Goal: Obtain resource: Download file/media

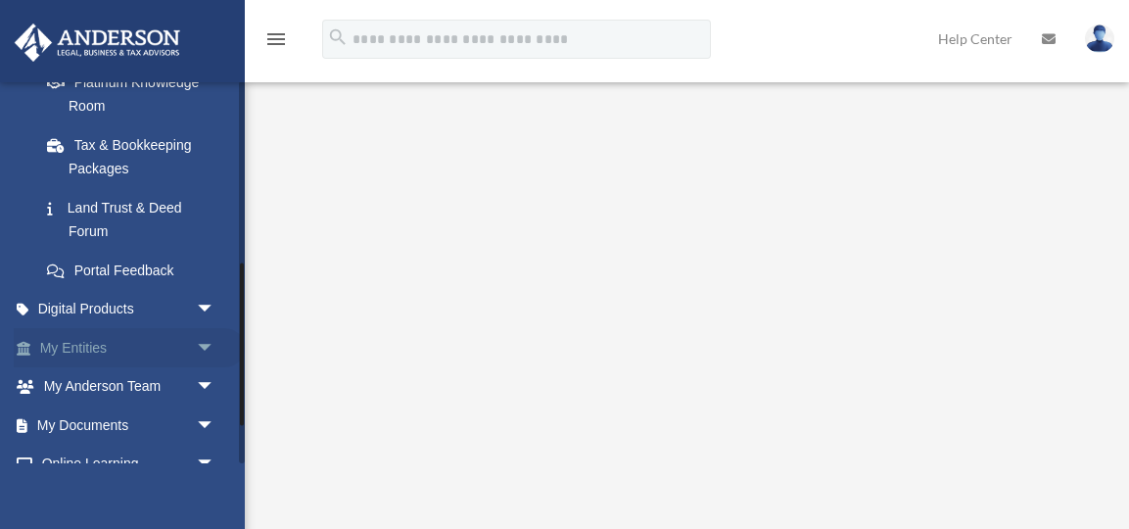
scroll to position [513, 0]
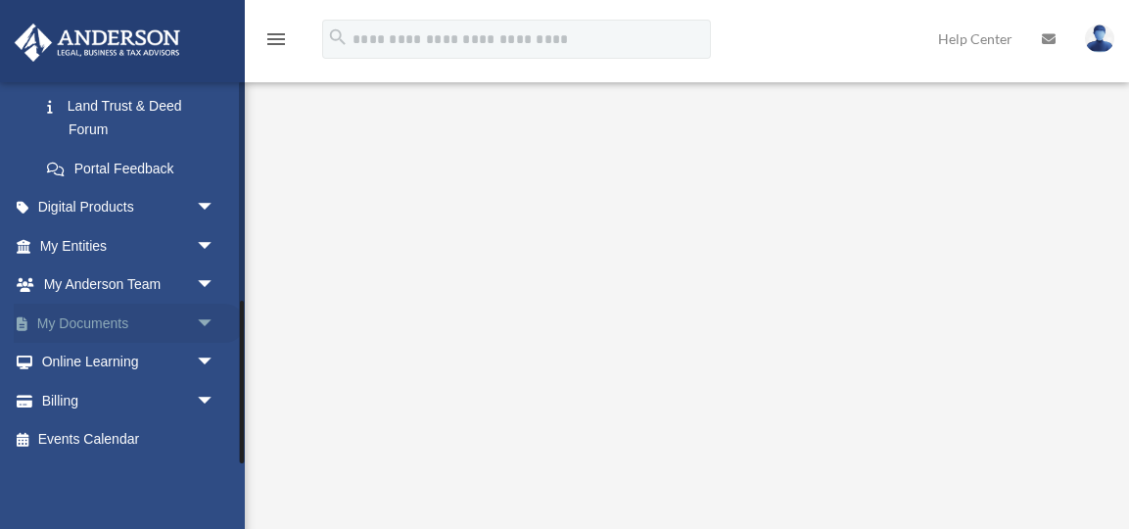
click at [152, 331] on link "My Documents arrow_drop_down" at bounding box center [129, 323] width 231 height 39
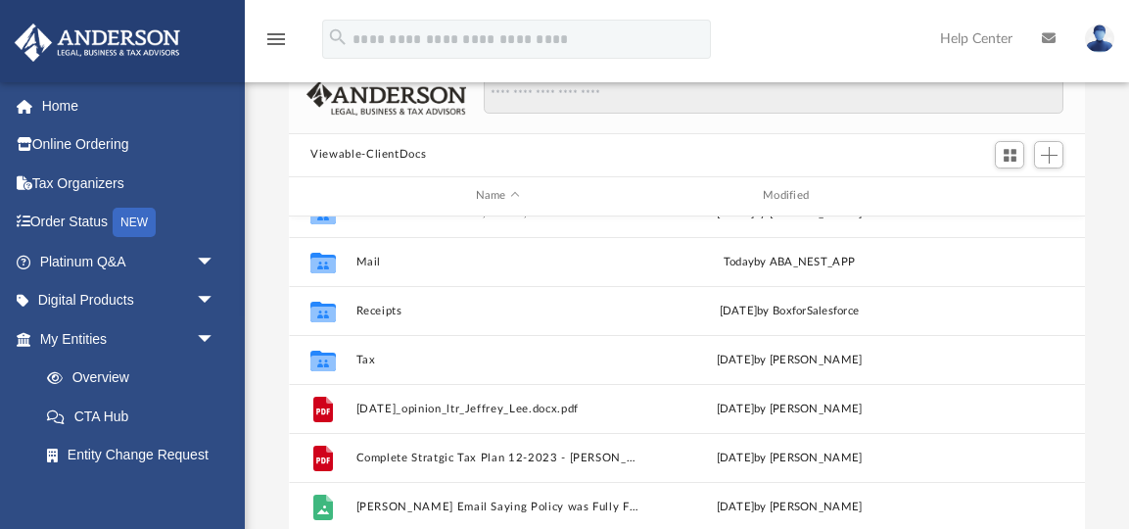
scroll to position [124, 0]
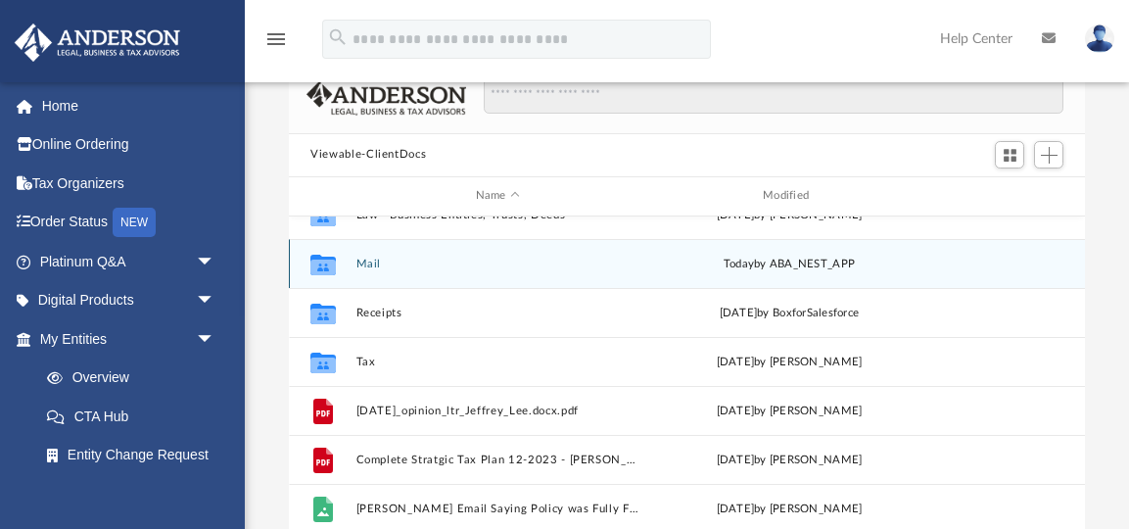
click at [370, 259] on button "Mail" at bounding box center [498, 264] width 283 height 13
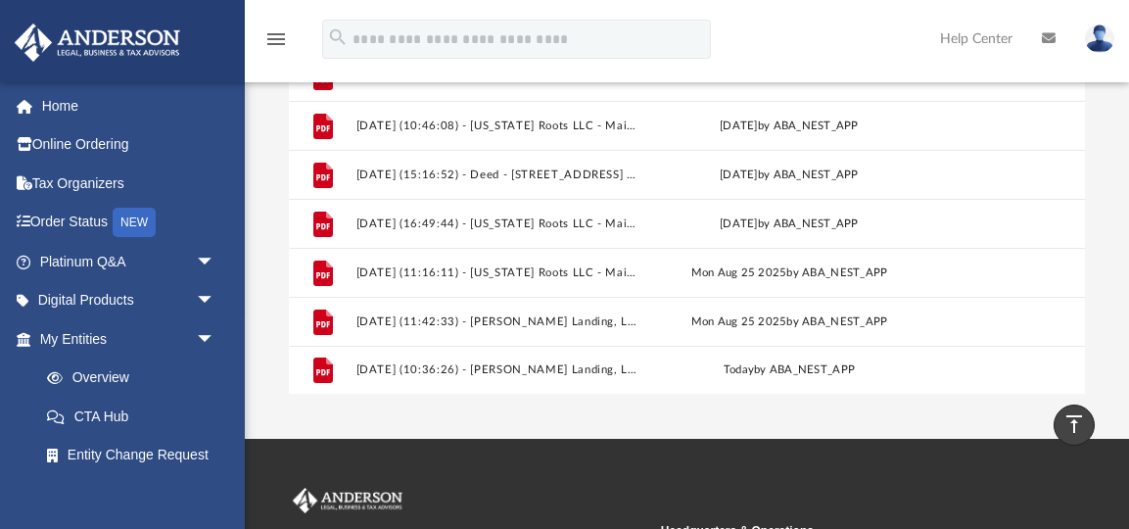
scroll to position [343, 0]
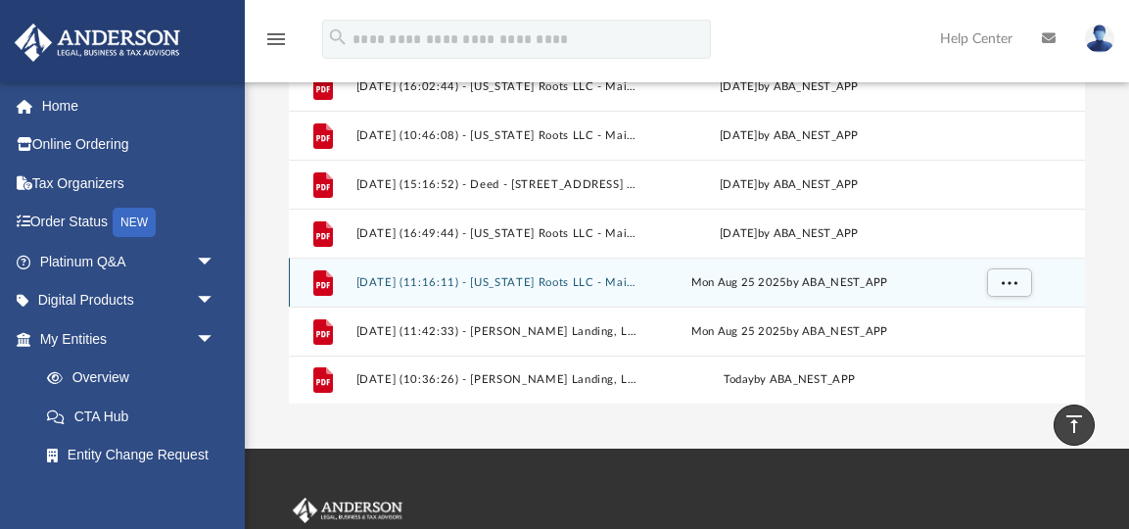
click at [592, 288] on div "File [DATE] (11:16:11) - [US_STATE] Roots LLC - Mail.pdf [DATE] by ABA_NEST_APP" at bounding box center [687, 282] width 796 height 49
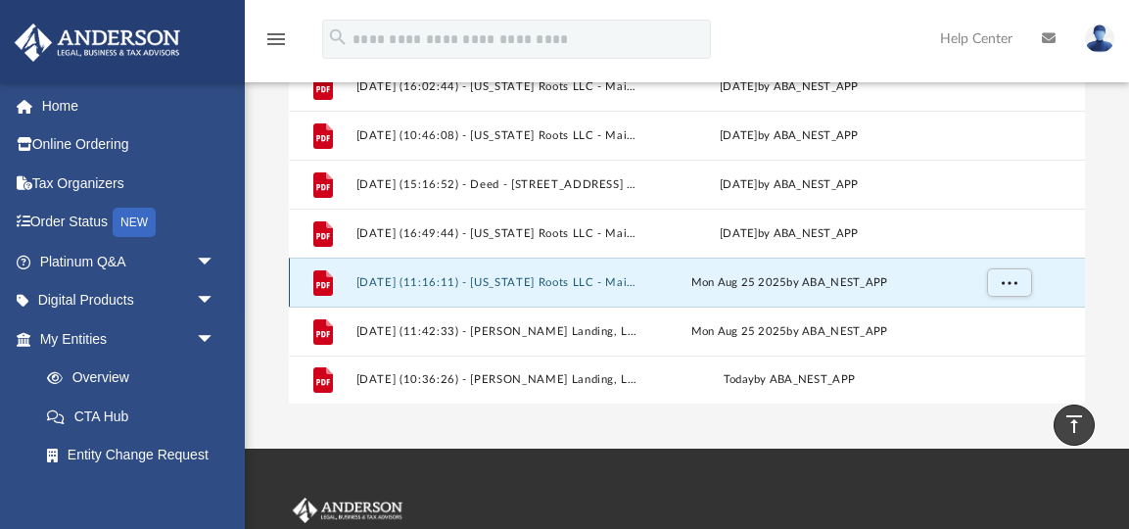
click at [611, 284] on button "2025.08.25 (11:16:11) - Texas Roots LLC - Mail.pdf" at bounding box center [498, 282] width 283 height 13
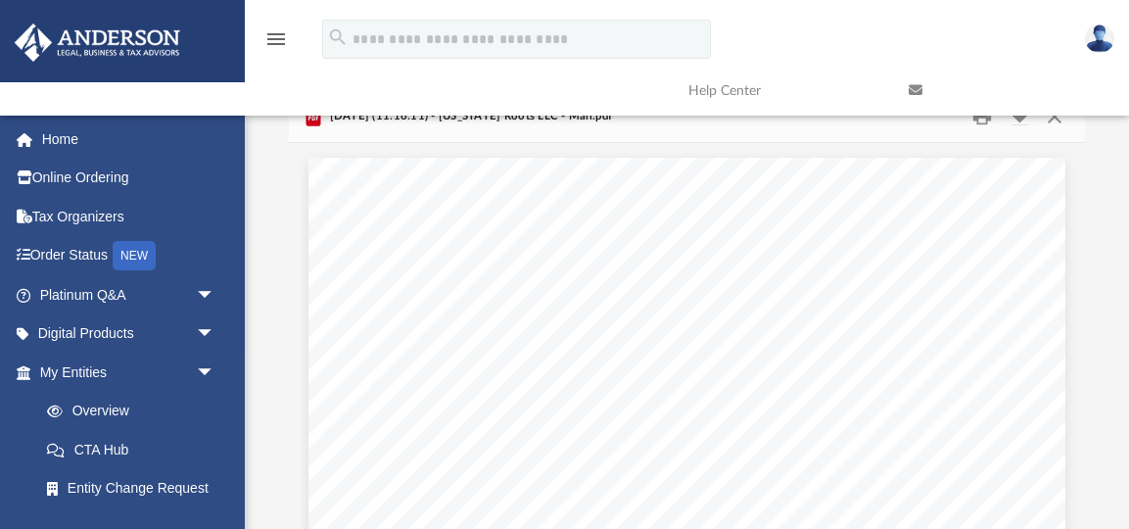
scroll to position [339, 0]
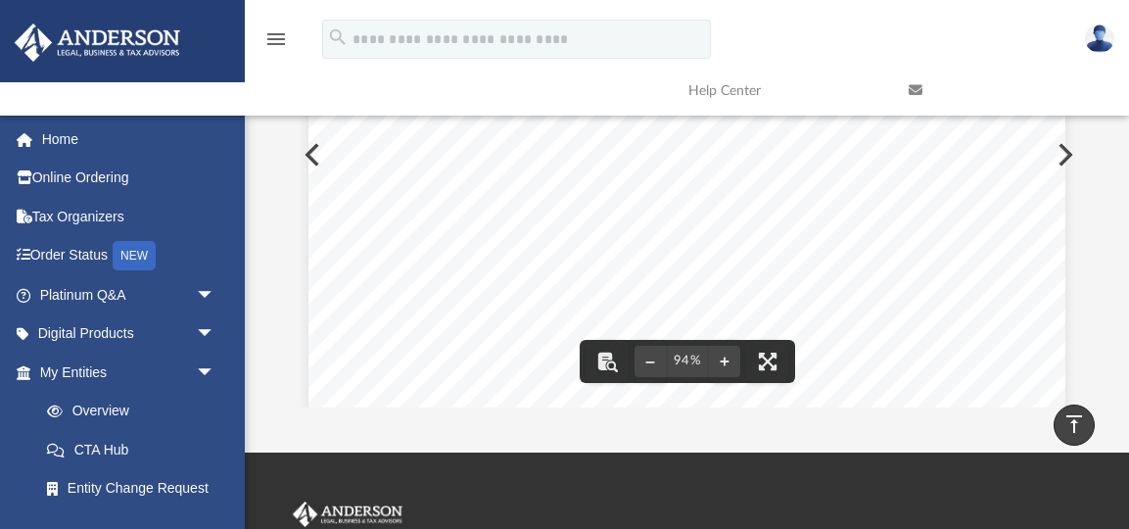
click at [821, 408] on div "App jleeca2016@gmail.com Sign Out texasrootsllc2023@gmail.com Home Online Order…" at bounding box center [564, 56] width 1129 height 791
click at [564, 292] on div "Page 1" at bounding box center [687, 403] width 757 height 973
drag, startPoint x: 563, startPoint y: 292, endPoint x: 658, endPoint y: 292, distance: 95.0
click at [659, 292] on div "Page 1" at bounding box center [687, 403] width 757 height 973
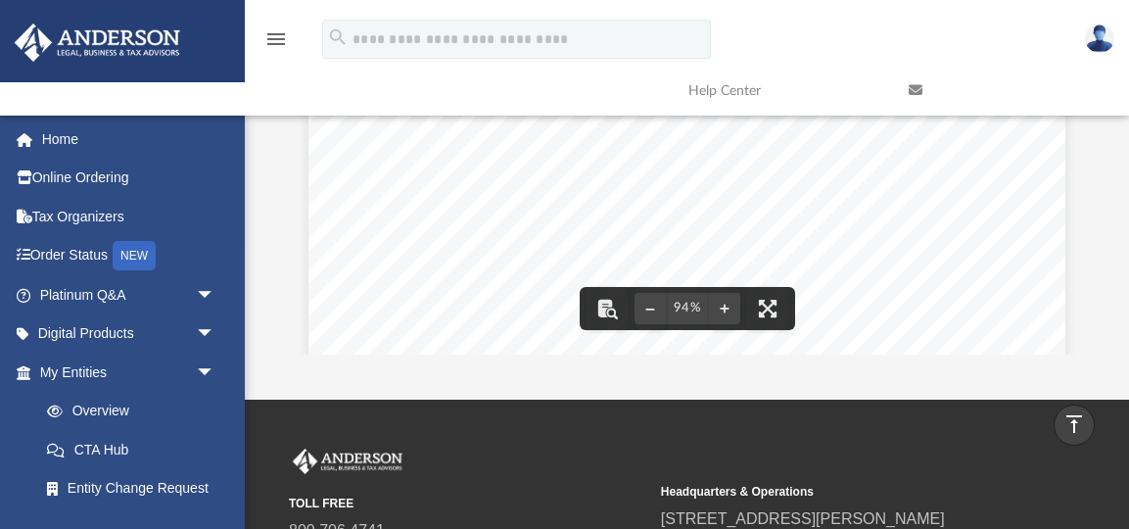
scroll to position [0, 0]
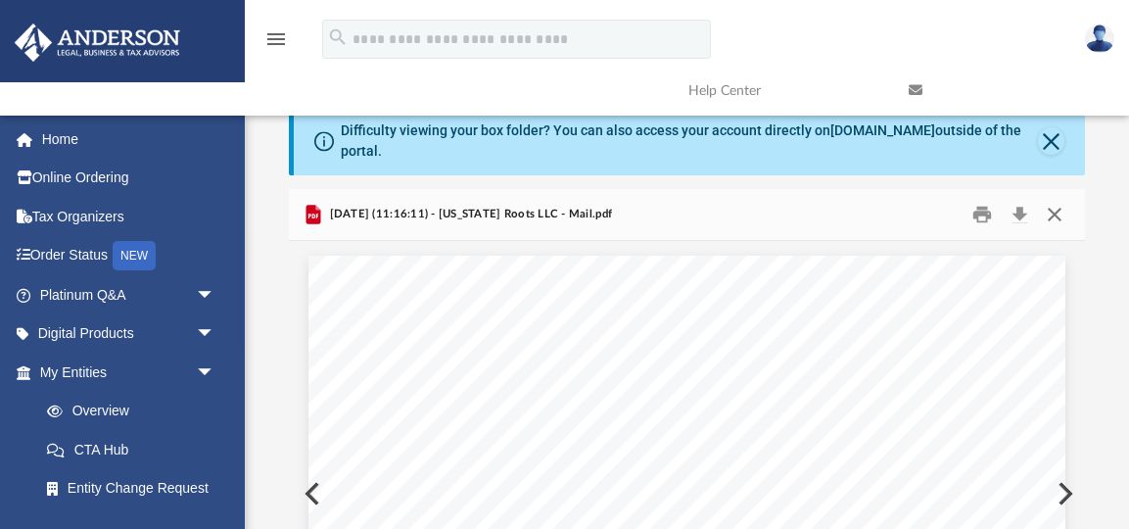
click at [1050, 210] on button "Close" at bounding box center [1053, 214] width 35 height 30
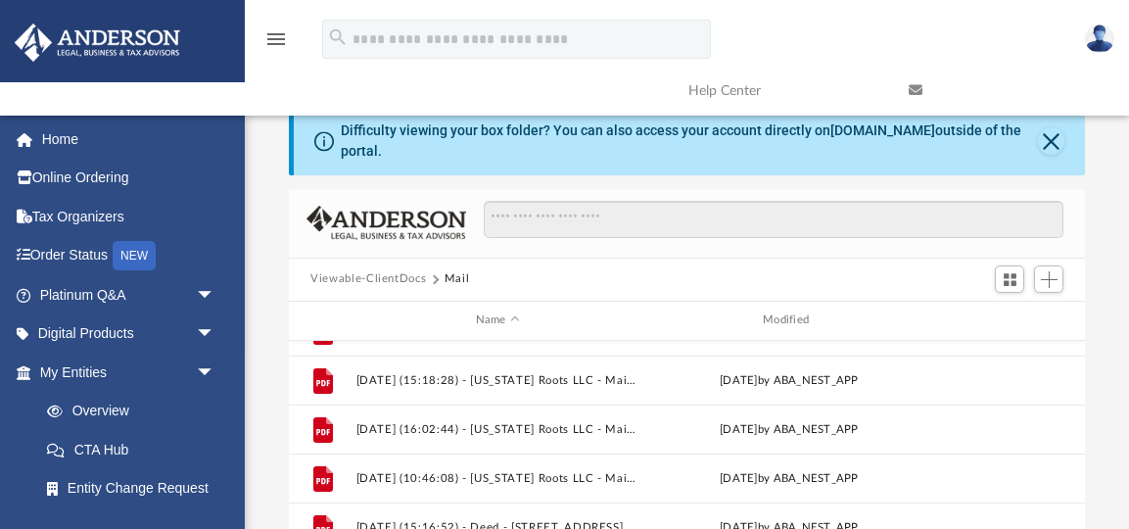
scroll to position [359, 0]
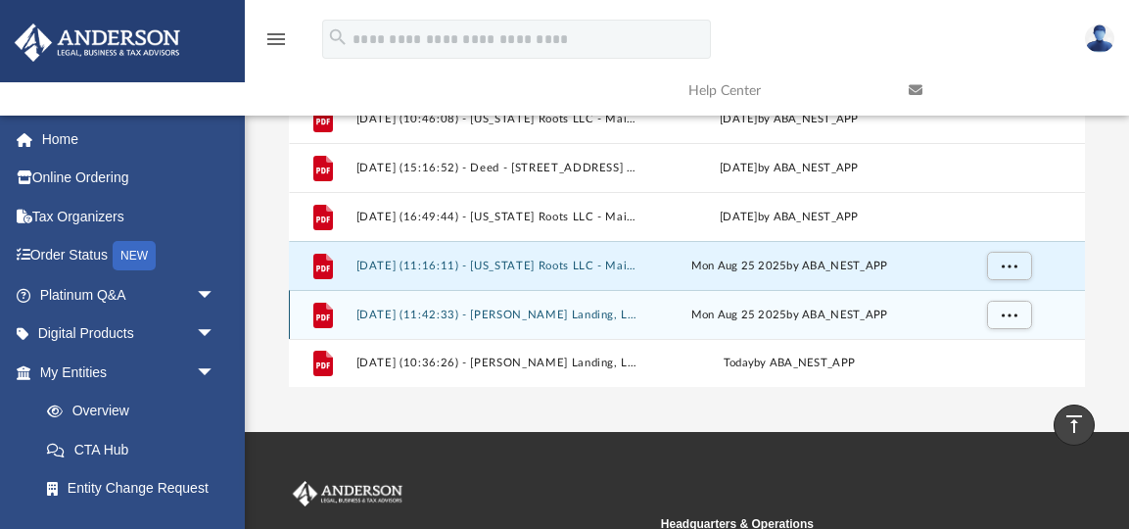
click at [564, 315] on button "2025.08.25 (11:42:33) - Brock Landing, LLC - Mail.pdf" at bounding box center [498, 315] width 283 height 13
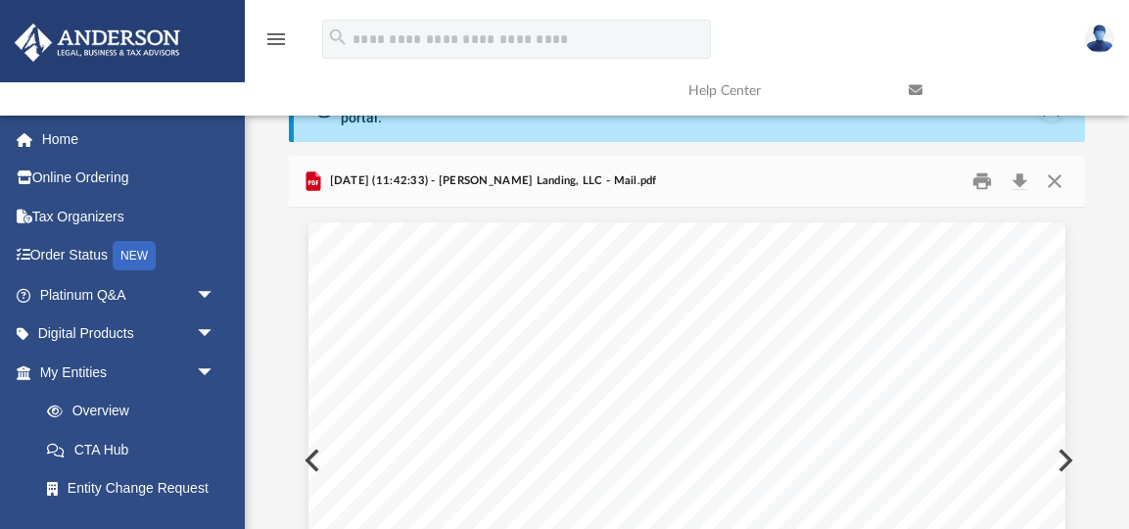
scroll to position [43, 0]
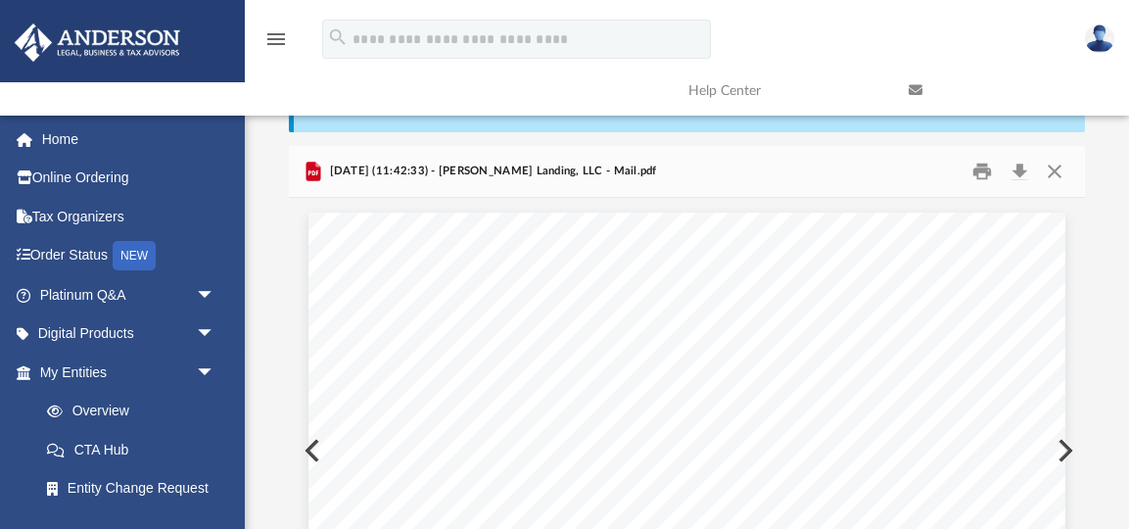
click at [1053, 175] on button "Close" at bounding box center [1053, 171] width 35 height 30
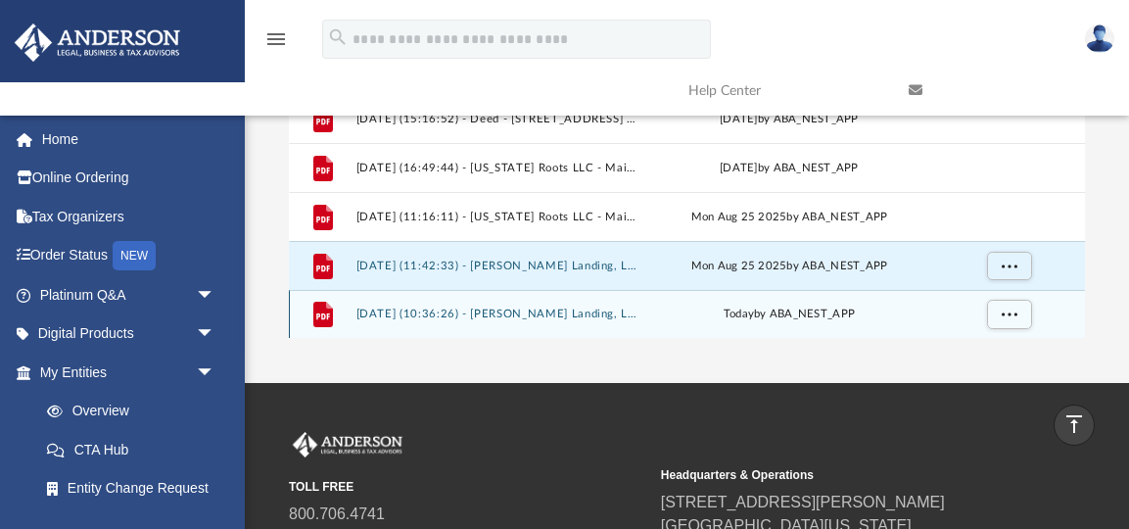
click at [756, 316] on div "today by ABA_NEST_APP" at bounding box center [789, 315] width 283 height 18
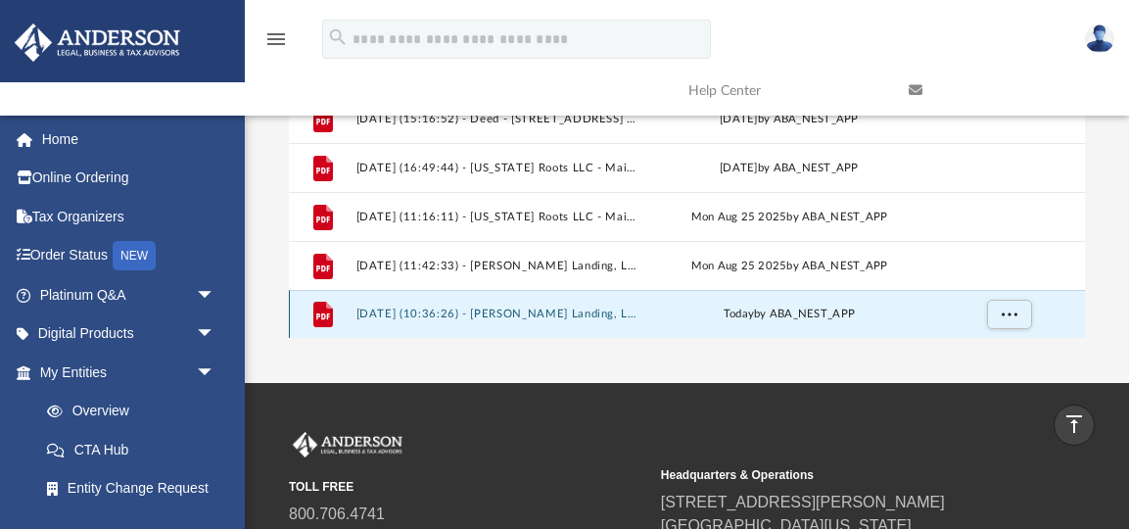
click at [583, 312] on button "2025.09.09 (10:36:26) - Brock Landing, LLC - Mail.pdf" at bounding box center [498, 314] width 283 height 13
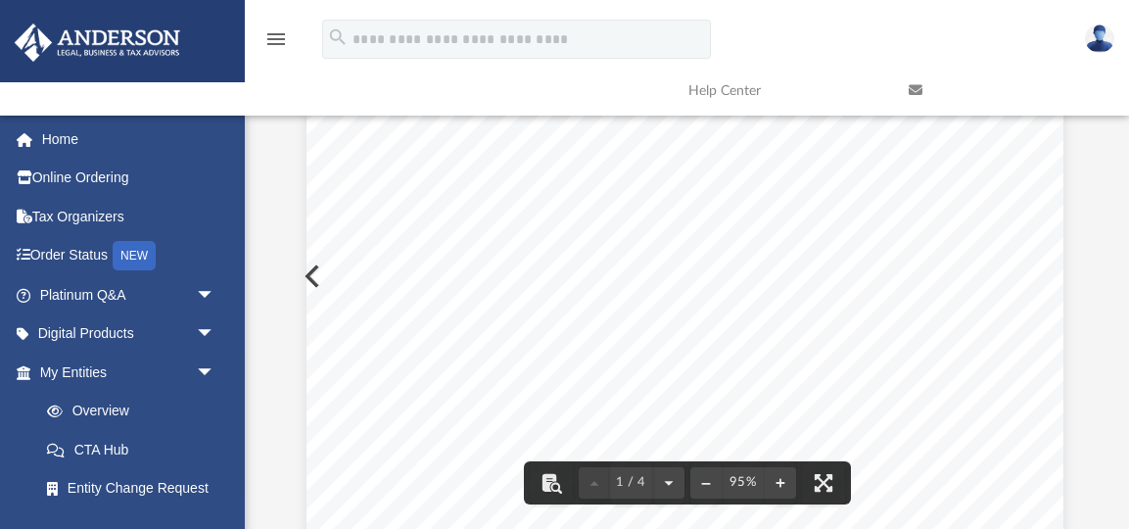
scroll to position [0, 0]
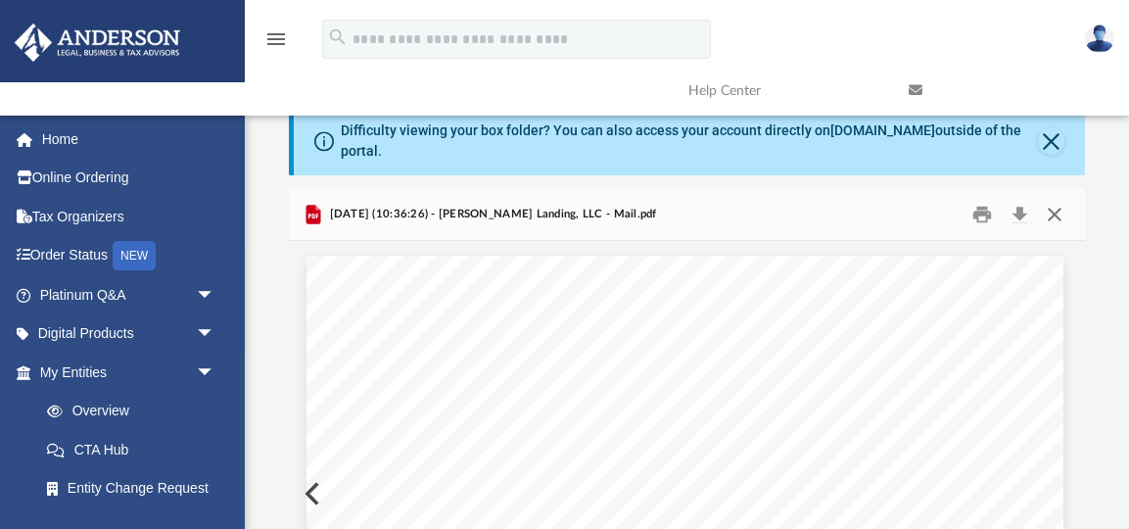
click at [1061, 218] on button "Close" at bounding box center [1053, 214] width 35 height 30
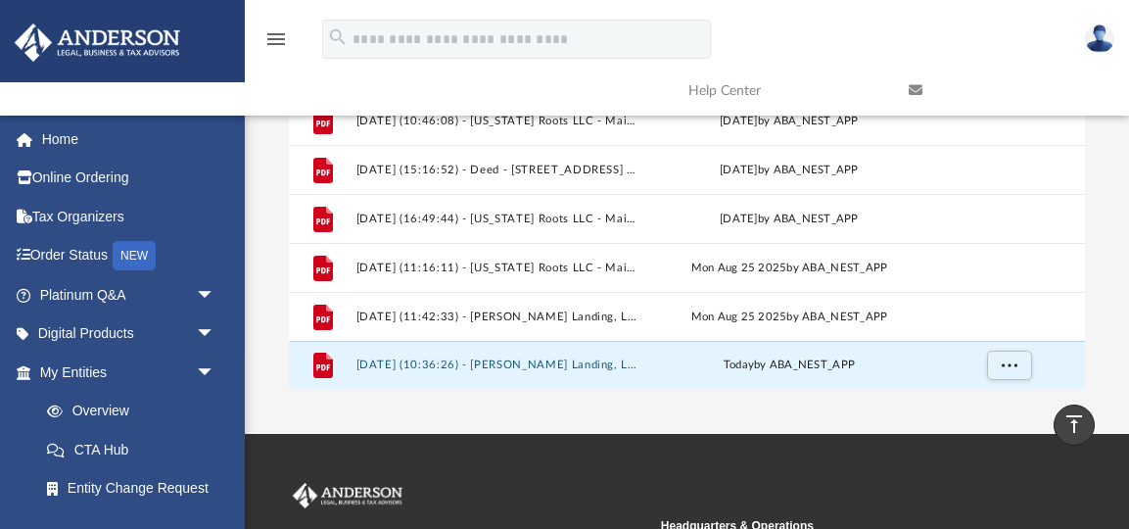
scroll to position [350, 0]
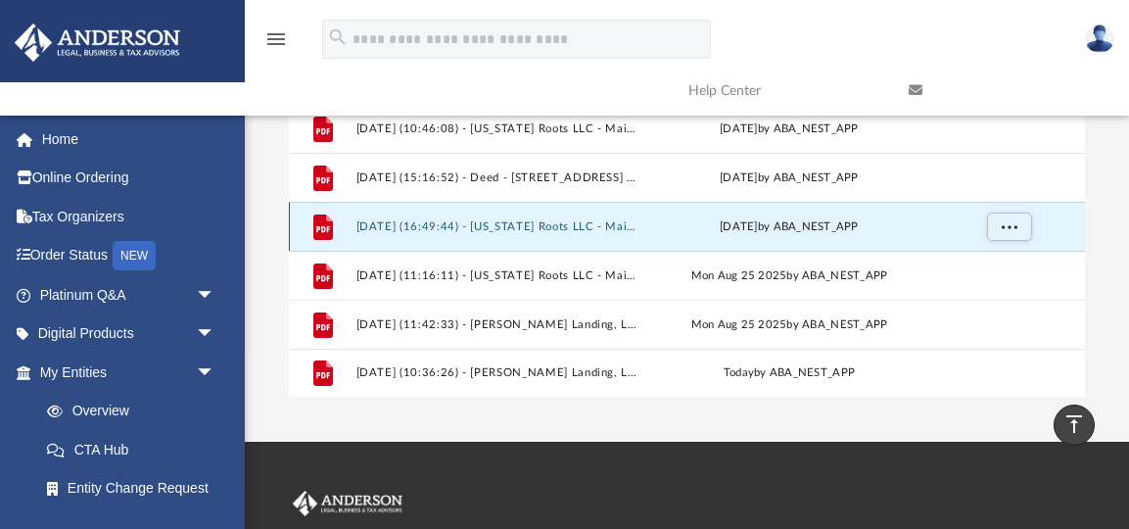
click at [547, 226] on button "2025.07.23 (16:49:44) - Texas Roots LLC - Mail from Internal Revenue Service.pdf" at bounding box center [498, 226] width 283 height 13
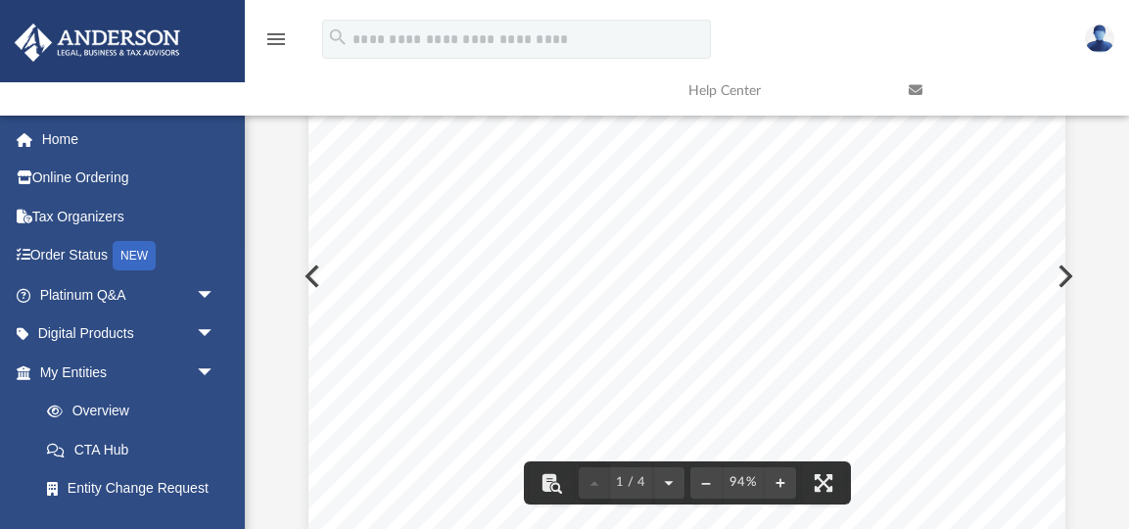
scroll to position [0, 0]
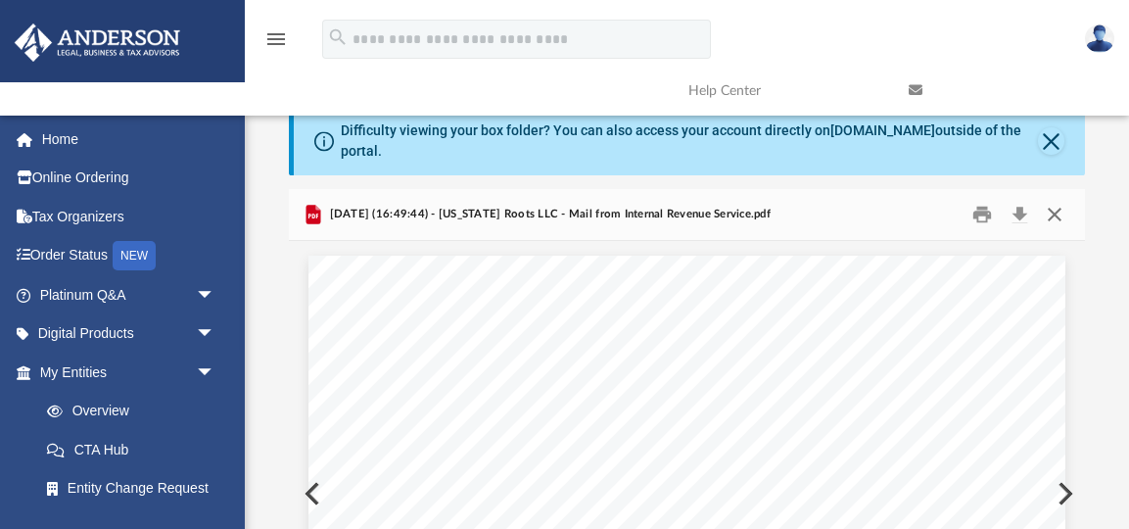
click at [1055, 211] on button "Close" at bounding box center [1053, 214] width 35 height 30
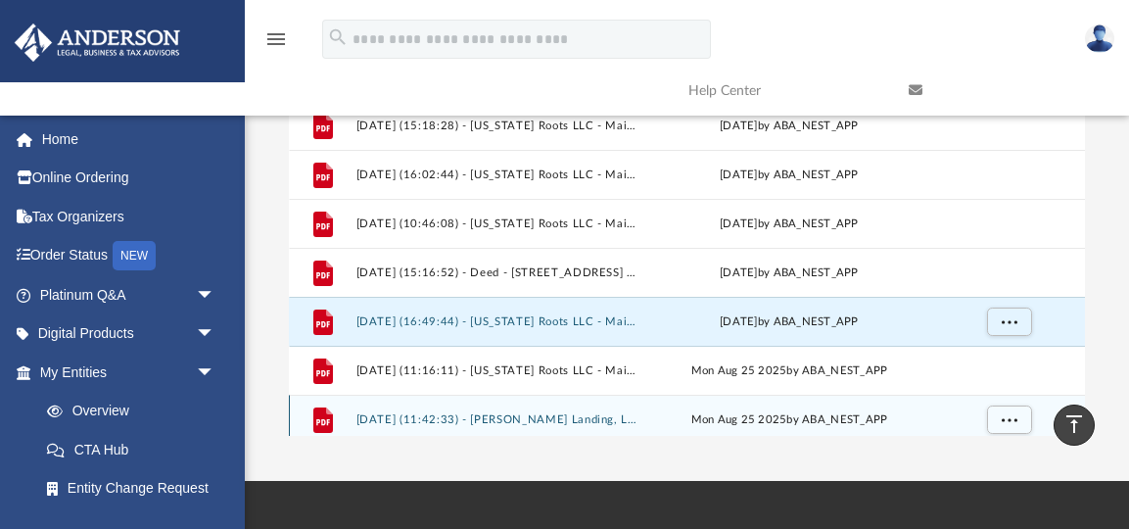
scroll to position [211, 0]
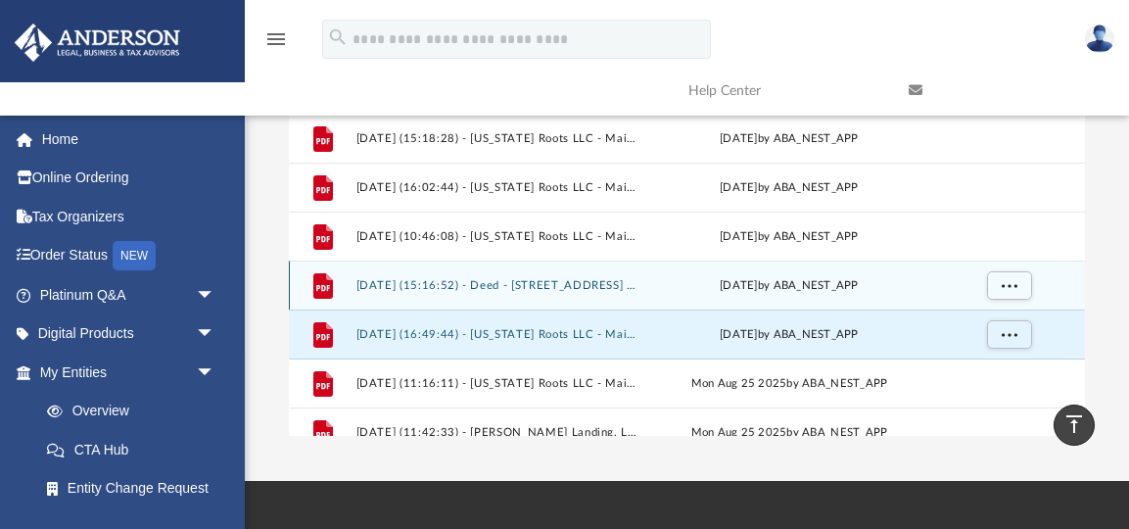
click at [570, 284] on button "2025.07.08 (15:16:52) - Deed - 4633 SW 28th Avenue - Mail from City of Dania Be…" at bounding box center [498, 285] width 283 height 13
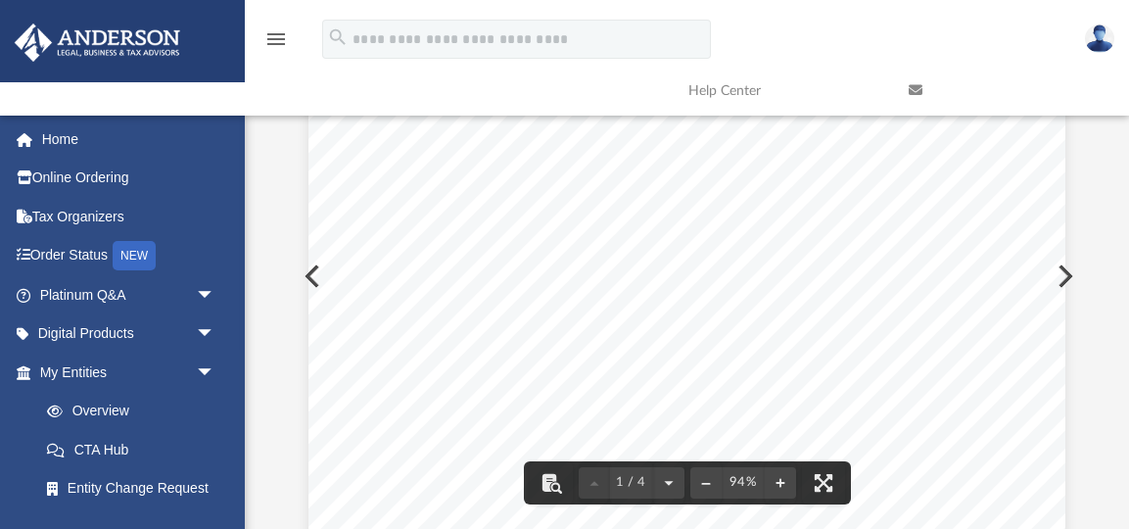
scroll to position [372, 0]
